Goal: Task Accomplishment & Management: Manage account settings

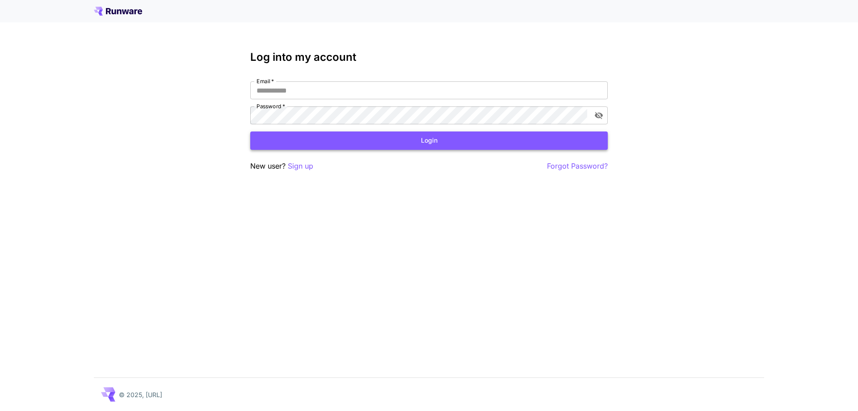
type input "**********"
click at [428, 137] on button "Login" at bounding box center [428, 140] width 357 height 18
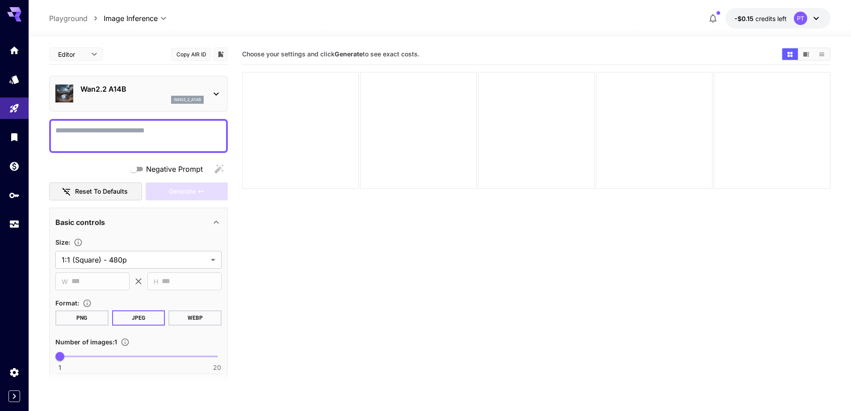
click at [801, 15] on div "PT" at bounding box center [800, 18] width 13 height 13
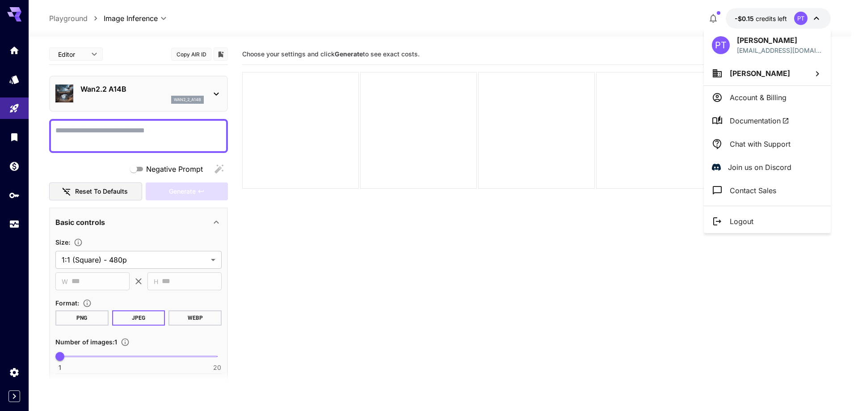
click at [777, 96] on p "Account & Billing" at bounding box center [758, 97] width 57 height 11
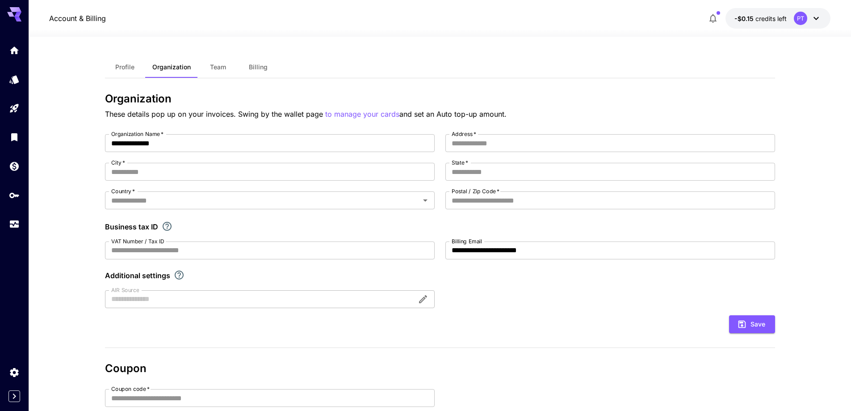
click at [768, 17] on span "credits left" at bounding box center [771, 19] width 31 height 8
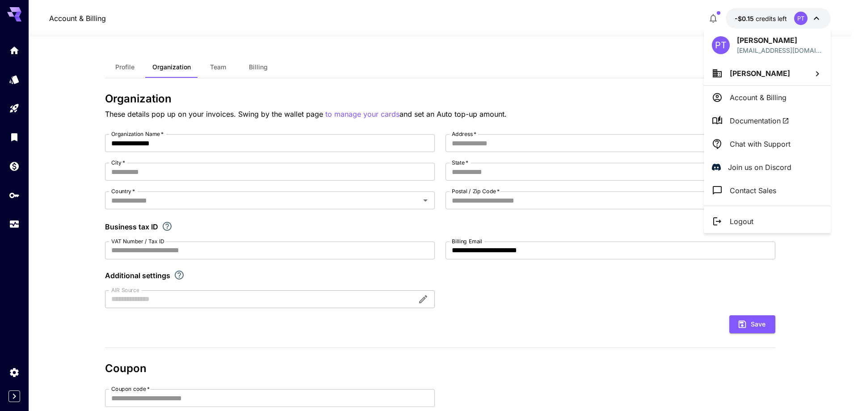
click at [12, 261] on div at bounding box center [429, 205] width 858 height 411
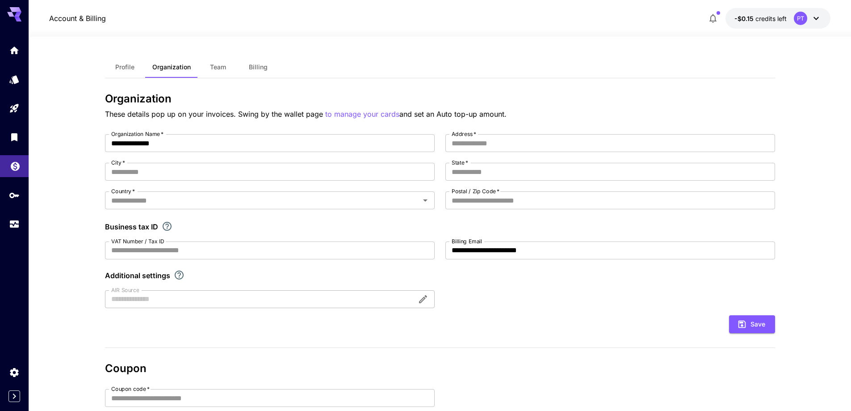
click at [17, 171] on link at bounding box center [14, 166] width 29 height 22
